Goal: Transaction & Acquisition: Purchase product/service

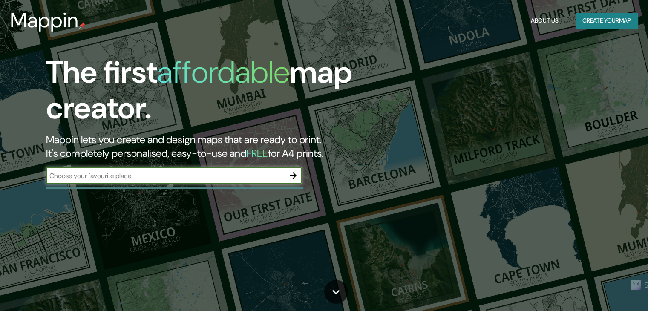
click at [222, 177] on input "text" at bounding box center [165, 176] width 239 height 10
type input "tumbes peru"
click at [250, 170] on div "tumbes peru ​" at bounding box center [174, 175] width 256 height 17
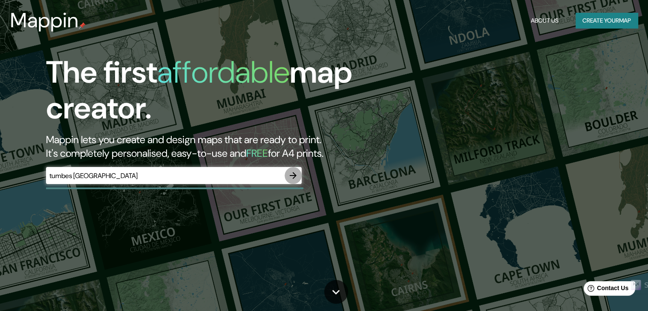
click at [296, 177] on icon "button" at bounding box center [293, 175] width 10 height 10
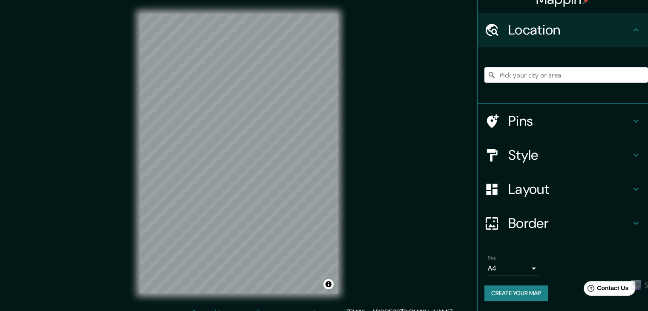
scroll to position [8, 0]
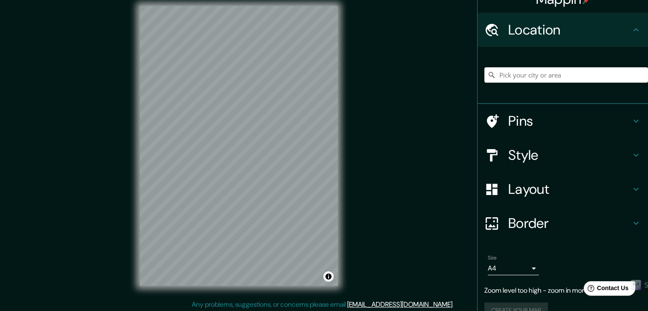
click at [602, 33] on h4 "Location" at bounding box center [569, 29] width 123 height 17
click at [631, 32] on icon at bounding box center [636, 30] width 10 height 10
click at [559, 70] on input "Pick your city or area" at bounding box center [566, 74] width 164 height 15
click at [561, 73] on input "Pick your city or area" at bounding box center [566, 74] width 164 height 15
click at [561, 73] on input "Perú" at bounding box center [566, 74] width 164 height 15
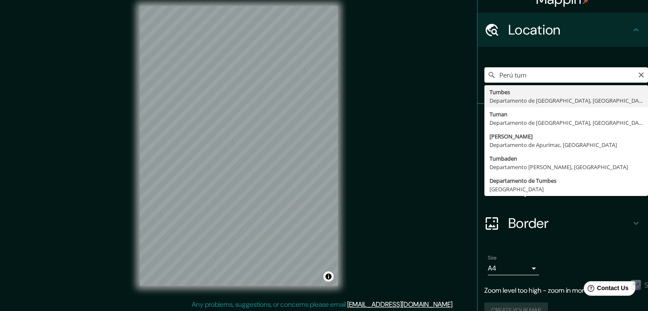
type input "Tumbes, Departamento de Tumbes, Perú"
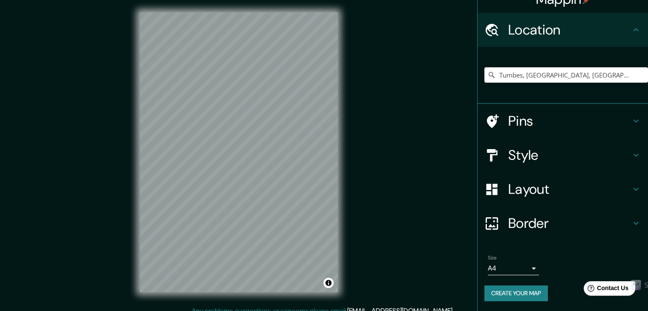
scroll to position [0, 0]
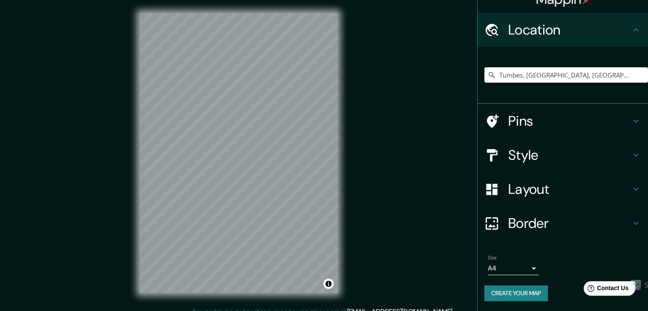
click at [535, 124] on h4 "Pins" at bounding box center [569, 120] width 123 height 17
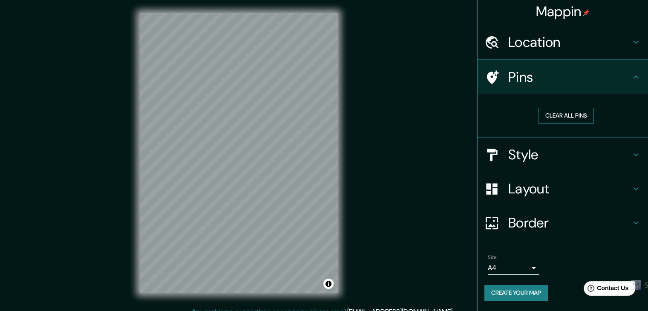
scroll to position [2, 0]
click at [575, 75] on h4 "Pins" at bounding box center [569, 77] width 123 height 17
click at [562, 150] on h4 "Style" at bounding box center [569, 155] width 123 height 17
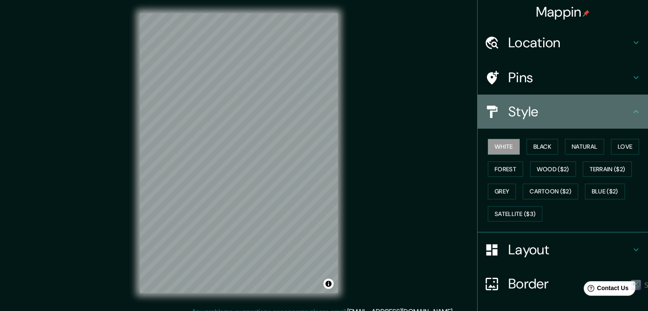
click at [547, 113] on h4 "Style" at bounding box center [569, 111] width 123 height 17
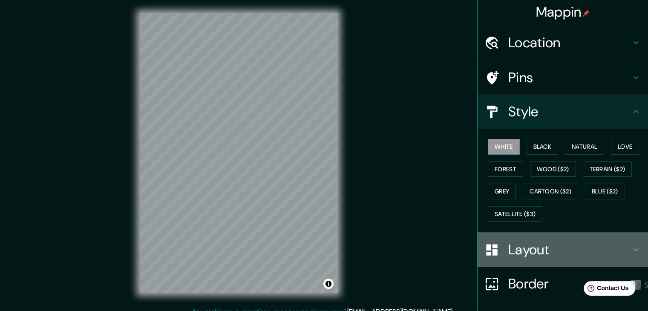
click at [544, 250] on h4 "Layout" at bounding box center [569, 249] width 123 height 17
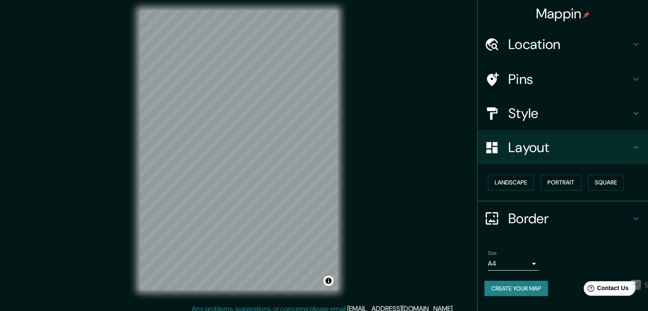
scroll to position [10, 0]
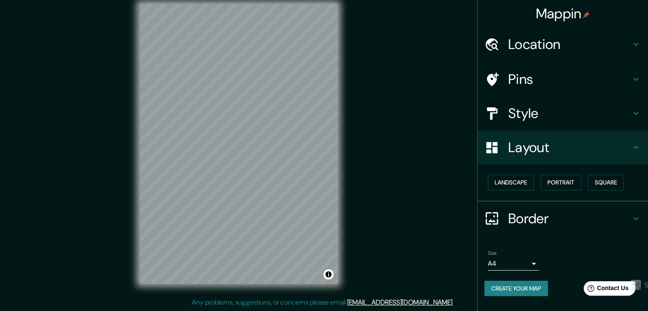
click at [533, 261] on body "Mappin Location Tumbes, Departamento de Tumbes, Perú Pins Style Layout Landscap…" at bounding box center [324, 145] width 648 height 311
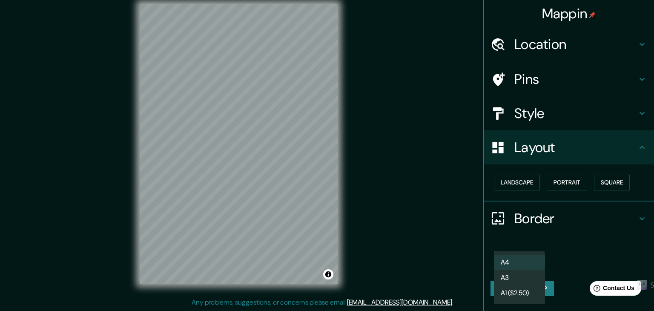
click at [530, 275] on li "A3" at bounding box center [519, 277] width 51 height 15
type input "a4"
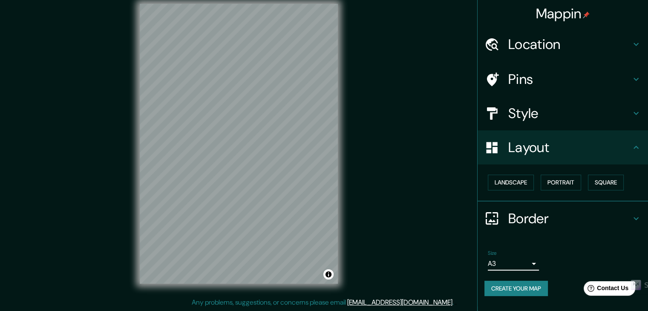
click at [562, 245] on li "Size A3 a4 Create your map" at bounding box center [563, 274] width 170 height 63
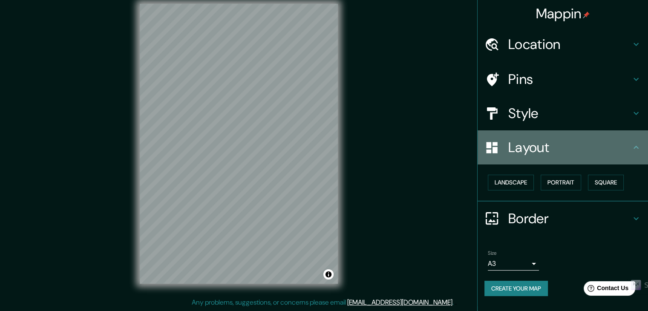
click at [618, 145] on h4 "Layout" at bounding box center [569, 147] width 123 height 17
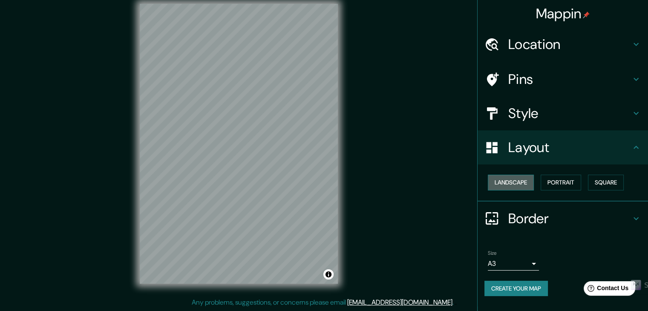
click at [525, 183] on button "Landscape" at bounding box center [511, 183] width 46 height 16
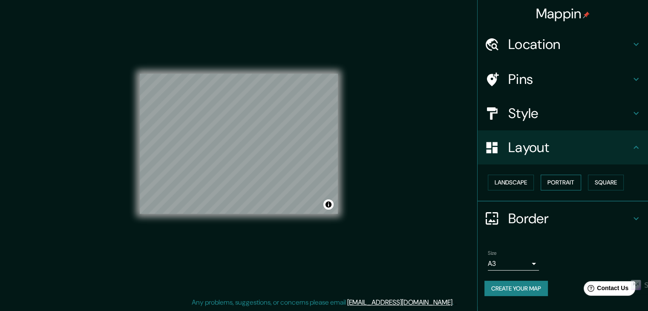
click at [556, 185] on button "Portrait" at bounding box center [561, 183] width 40 height 16
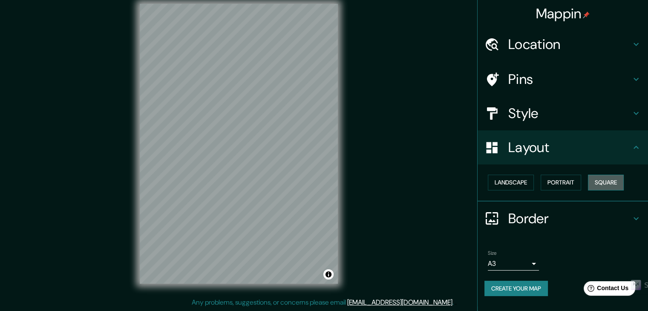
click at [601, 179] on button "Square" at bounding box center [606, 183] width 36 height 16
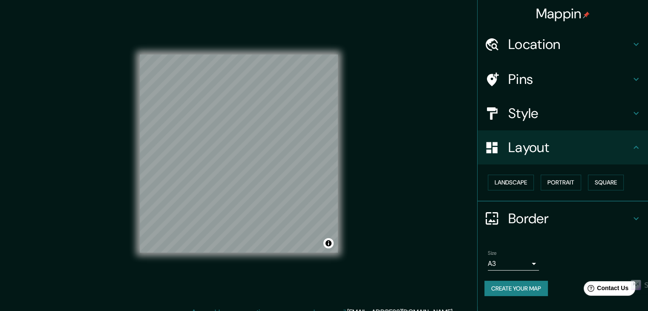
scroll to position [0, 0]
click at [627, 150] on h4 "Layout" at bounding box center [569, 147] width 123 height 17
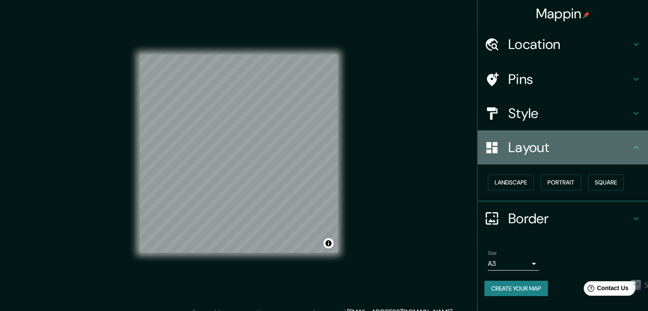
click at [634, 149] on icon at bounding box center [636, 147] width 10 height 10
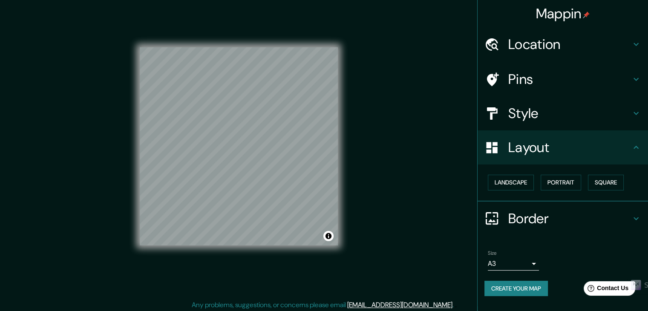
scroll to position [10, 0]
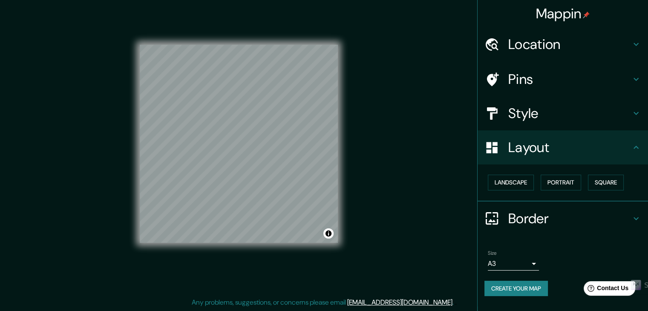
click at [638, 149] on icon at bounding box center [636, 147] width 10 height 10
click at [559, 146] on h4 "Layout" at bounding box center [569, 147] width 123 height 17
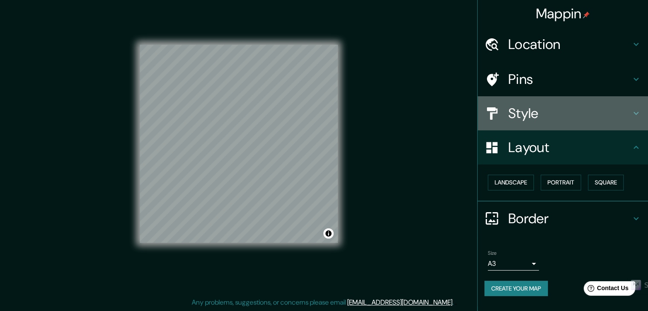
click at [636, 113] on icon at bounding box center [636, 113] width 10 height 10
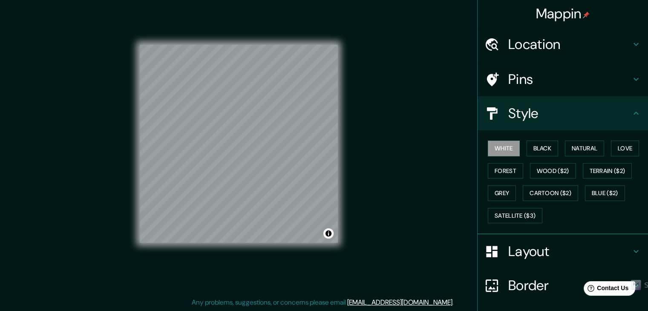
click at [634, 113] on div "Style" at bounding box center [563, 113] width 170 height 34
click at [632, 115] on icon at bounding box center [636, 113] width 10 height 10
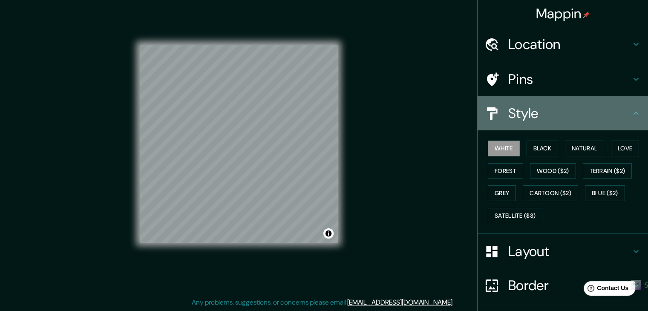
click at [633, 113] on icon at bounding box center [635, 113] width 5 height 3
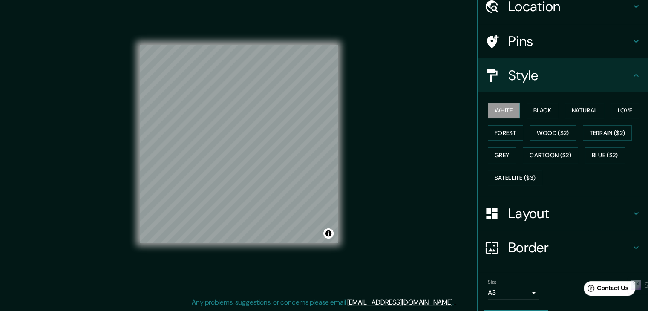
scroll to position [61, 0]
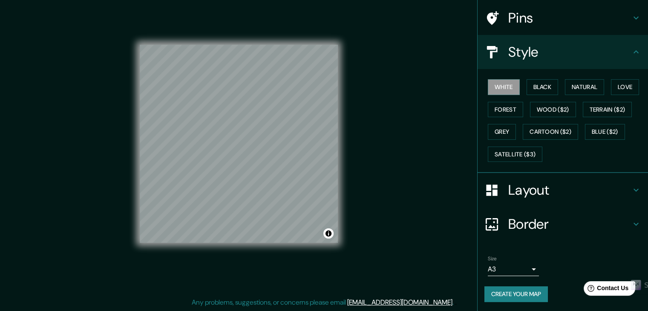
click at [523, 291] on button "Create your map" at bounding box center [515, 294] width 63 height 16
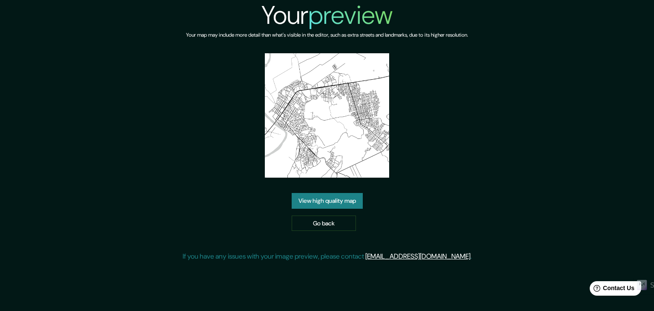
click at [351, 198] on link "View high quality map" at bounding box center [327, 201] width 71 height 16
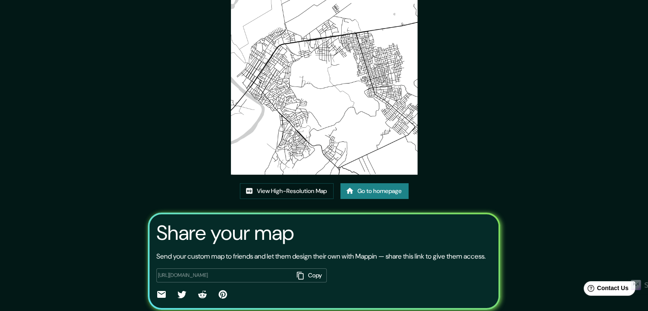
scroll to position [46, 0]
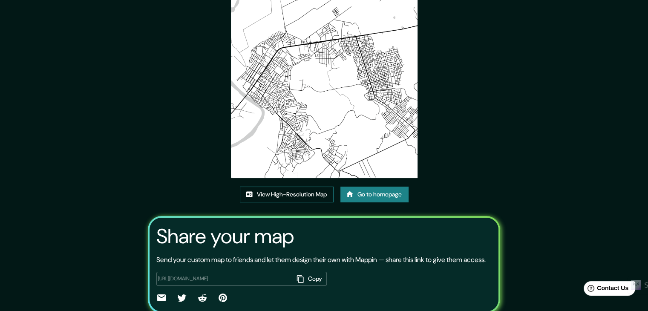
click at [317, 196] on link "View High-Resolution Map" at bounding box center [287, 195] width 94 height 16
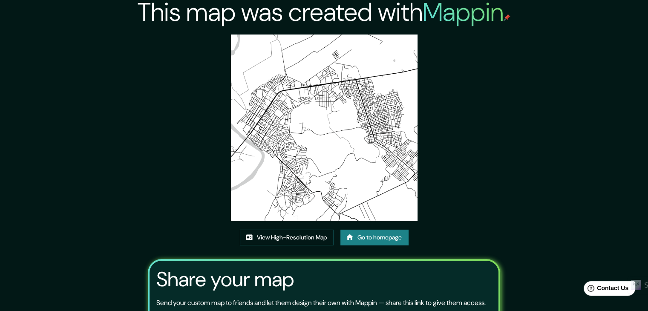
scroll to position [0, 0]
